Goal: Book appointment/travel/reservation

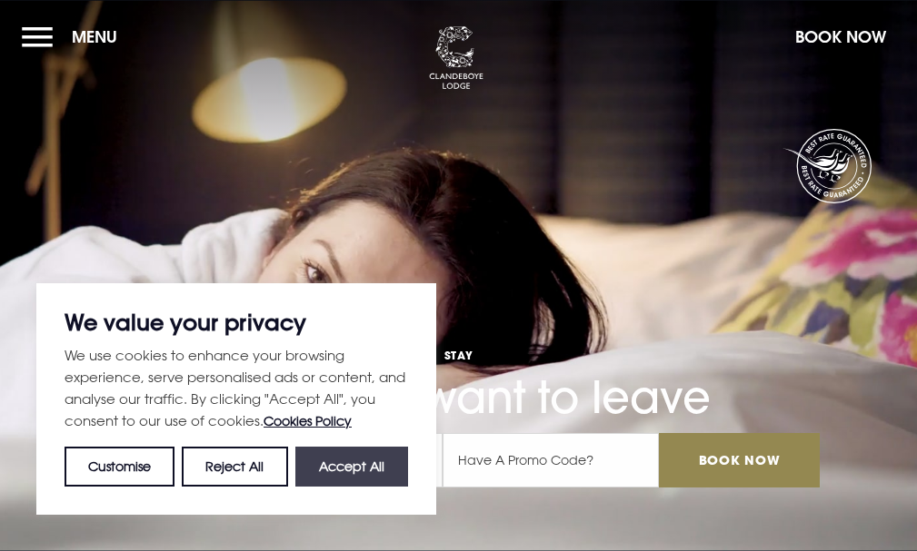
click at [361, 470] on button "Accept All" at bounding box center [351, 467] width 113 height 40
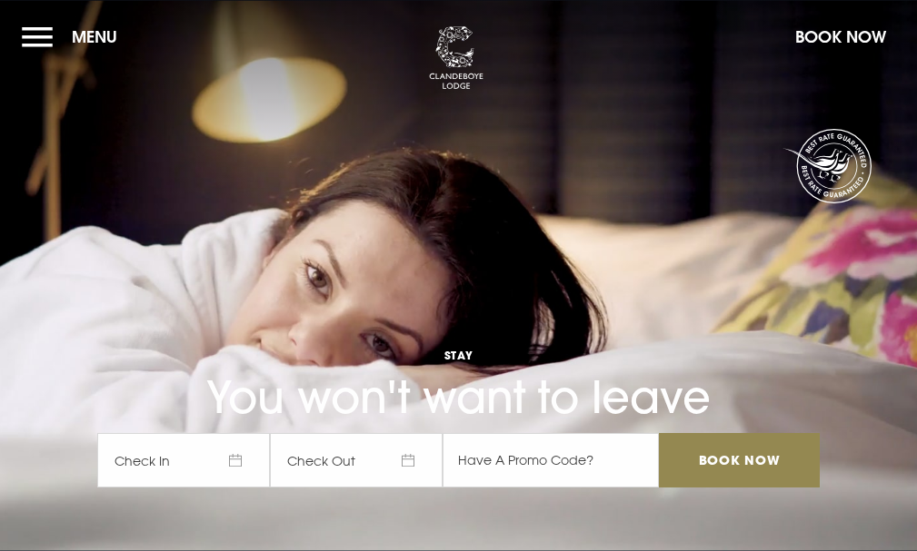
checkbox input "true"
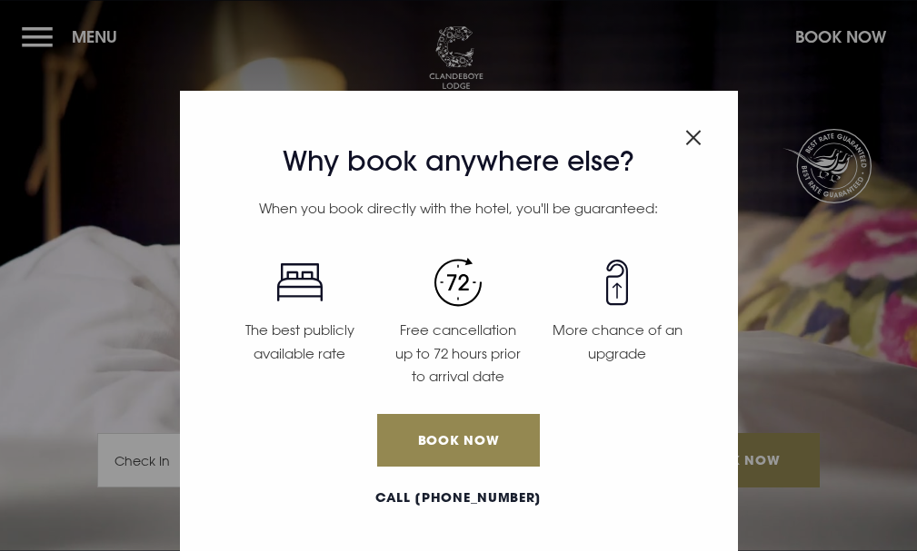
click at [695, 133] on img "Close modal" at bounding box center [693, 137] width 16 height 15
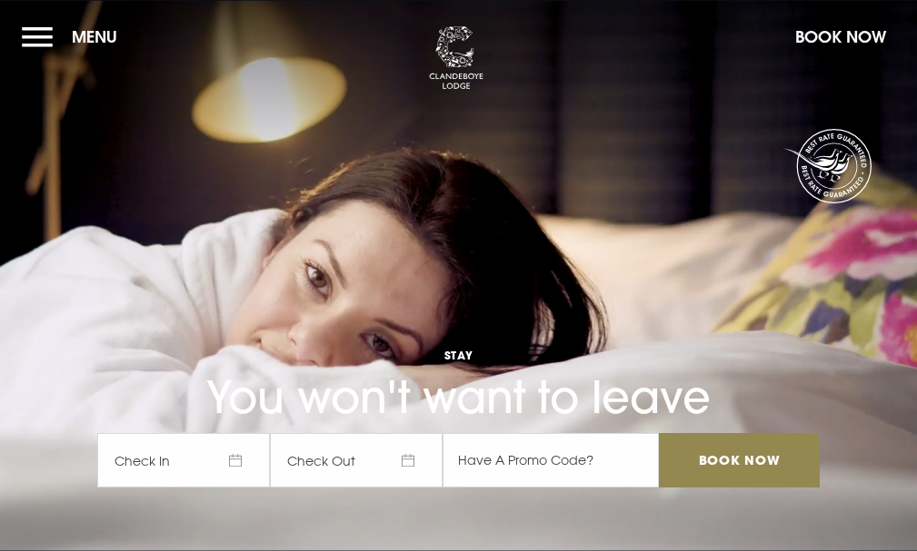
click at [78, 53] on button "Menu" at bounding box center [74, 36] width 104 height 39
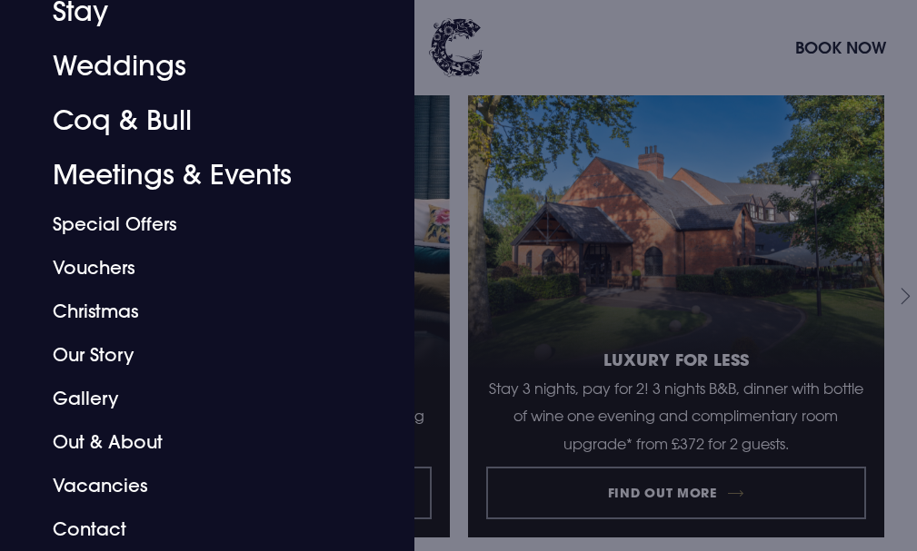
scroll to position [818, 0]
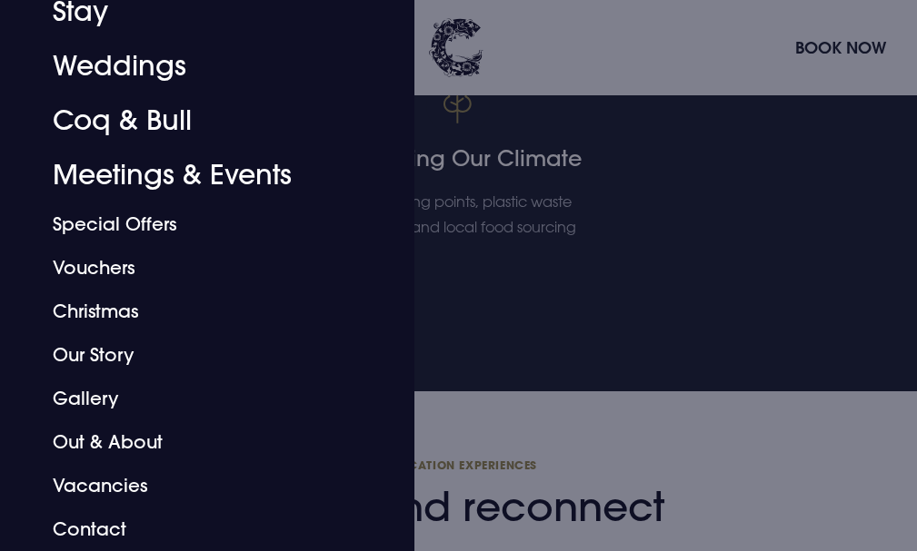
click at [585, 224] on div at bounding box center [458, 275] width 917 height 551
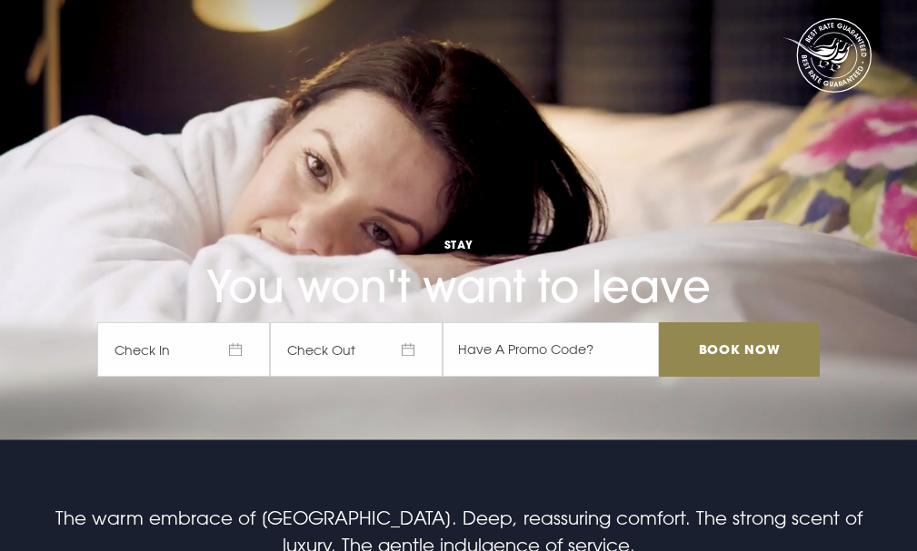
scroll to position [0, 0]
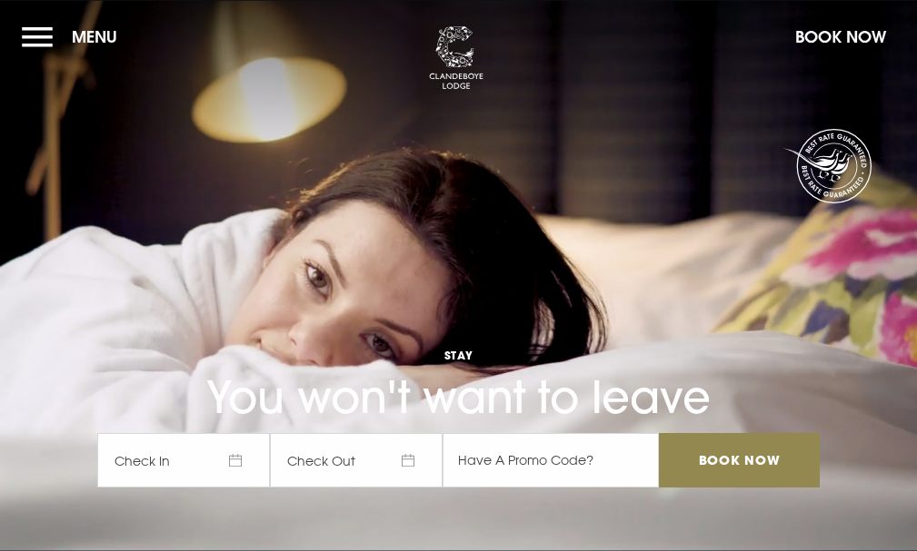
click at [82, 45] on button "Menu" at bounding box center [74, 36] width 104 height 39
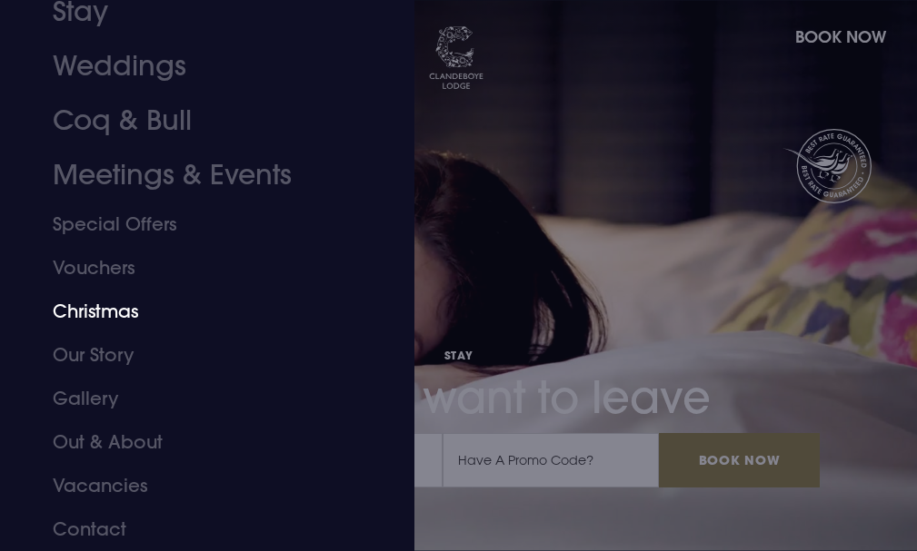
click at [113, 312] on link "Christmas" at bounding box center [196, 312] width 287 height 44
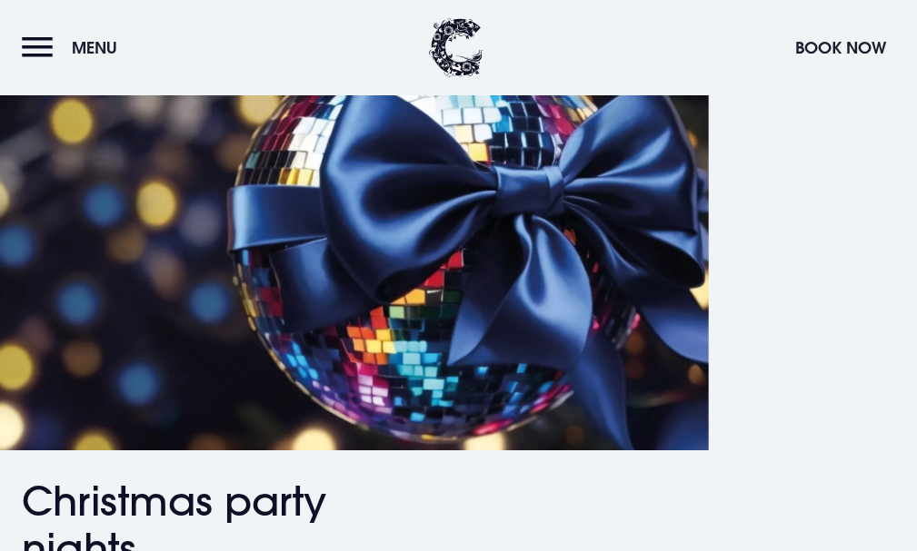
scroll to position [908, 0]
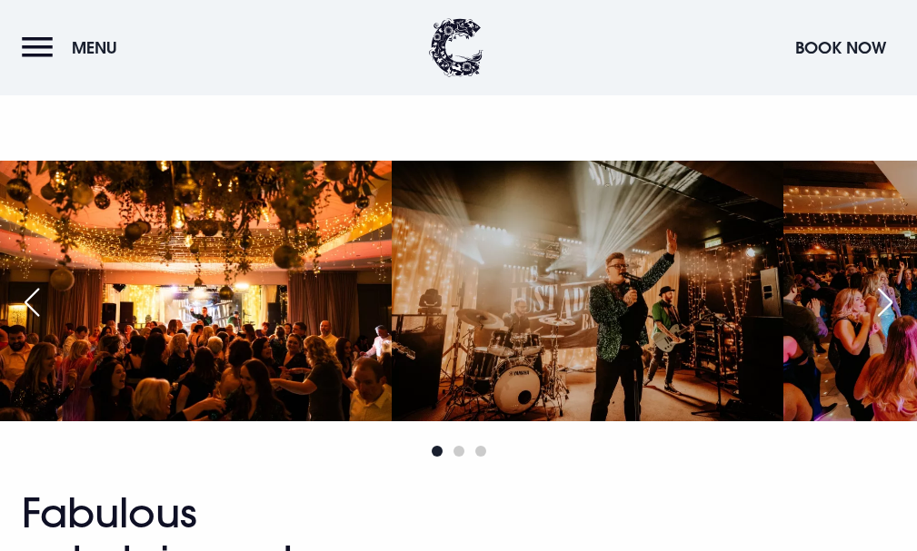
scroll to position [1454, 0]
